Goal: Task Accomplishment & Management: Complete application form

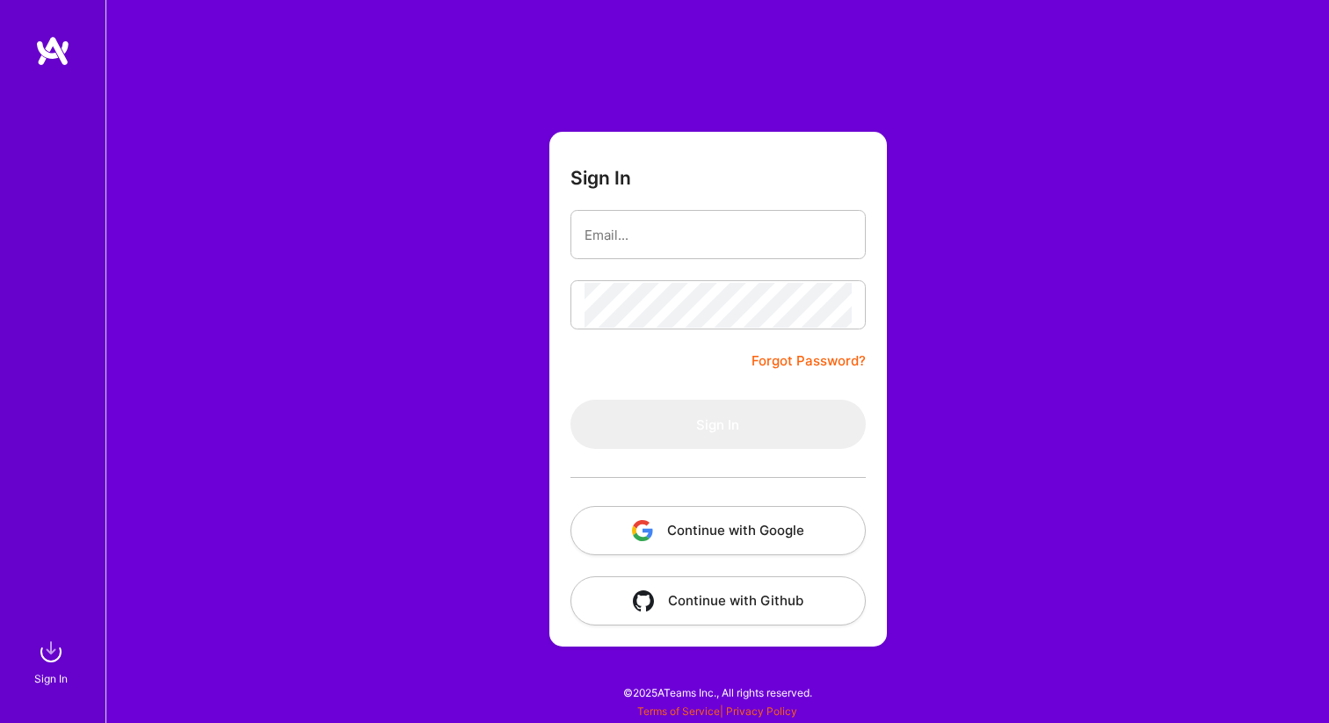
click at [782, 537] on button "Continue with Google" at bounding box center [717, 530] width 295 height 49
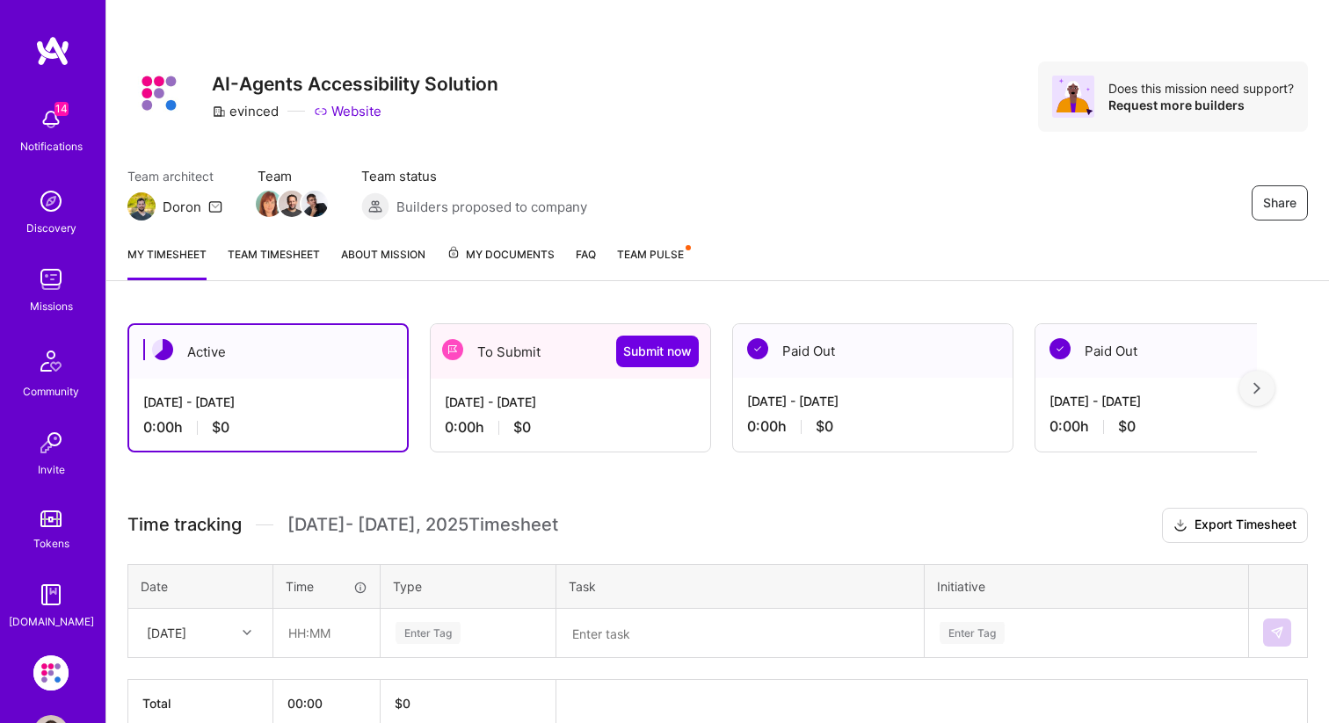
click at [613, 411] on div "[DATE] - [DATE] 0:00 h $0" at bounding box center [570, 415] width 279 height 72
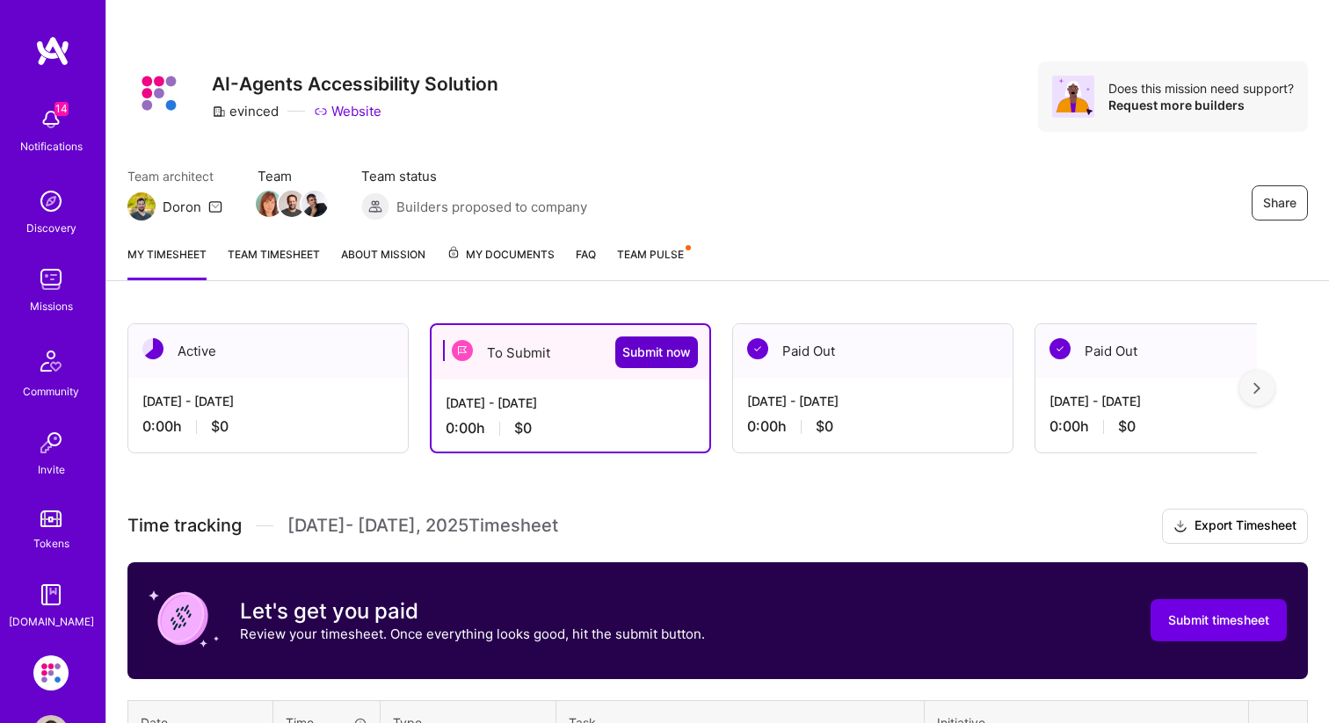
click at [644, 354] on span "Submit now" at bounding box center [656, 353] width 69 height 18
click at [1221, 624] on span "Submit timesheet" at bounding box center [1218, 621] width 101 height 18
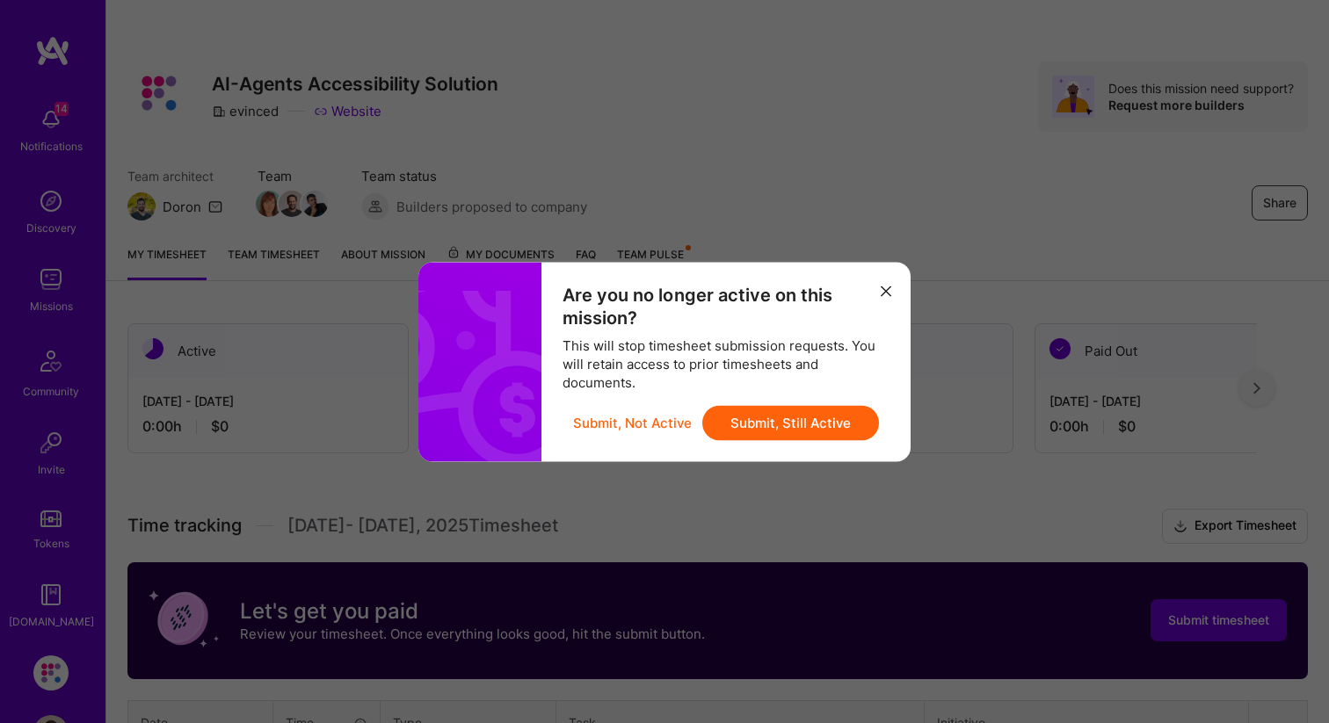
click at [769, 433] on button "Submit, Still Active" at bounding box center [790, 422] width 177 height 35
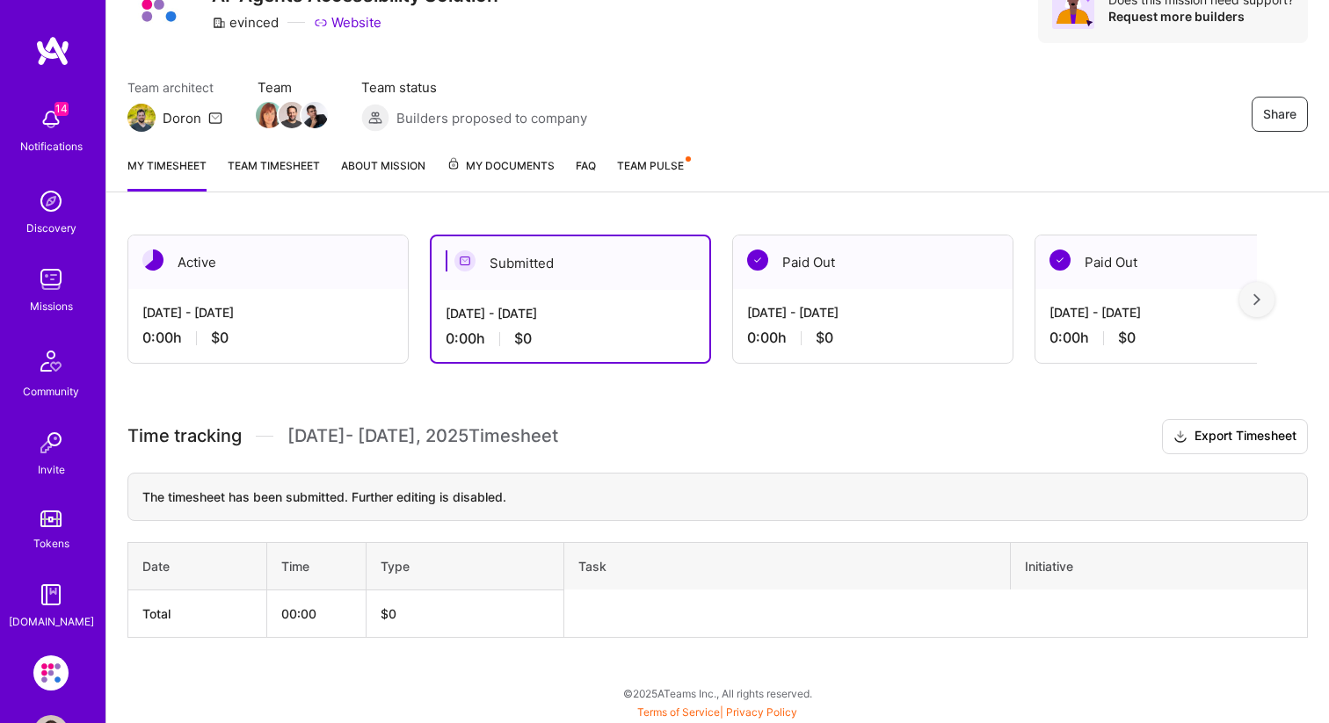
scroll to position [62, 0]
